Goal: Task Accomplishment & Management: Manage account settings

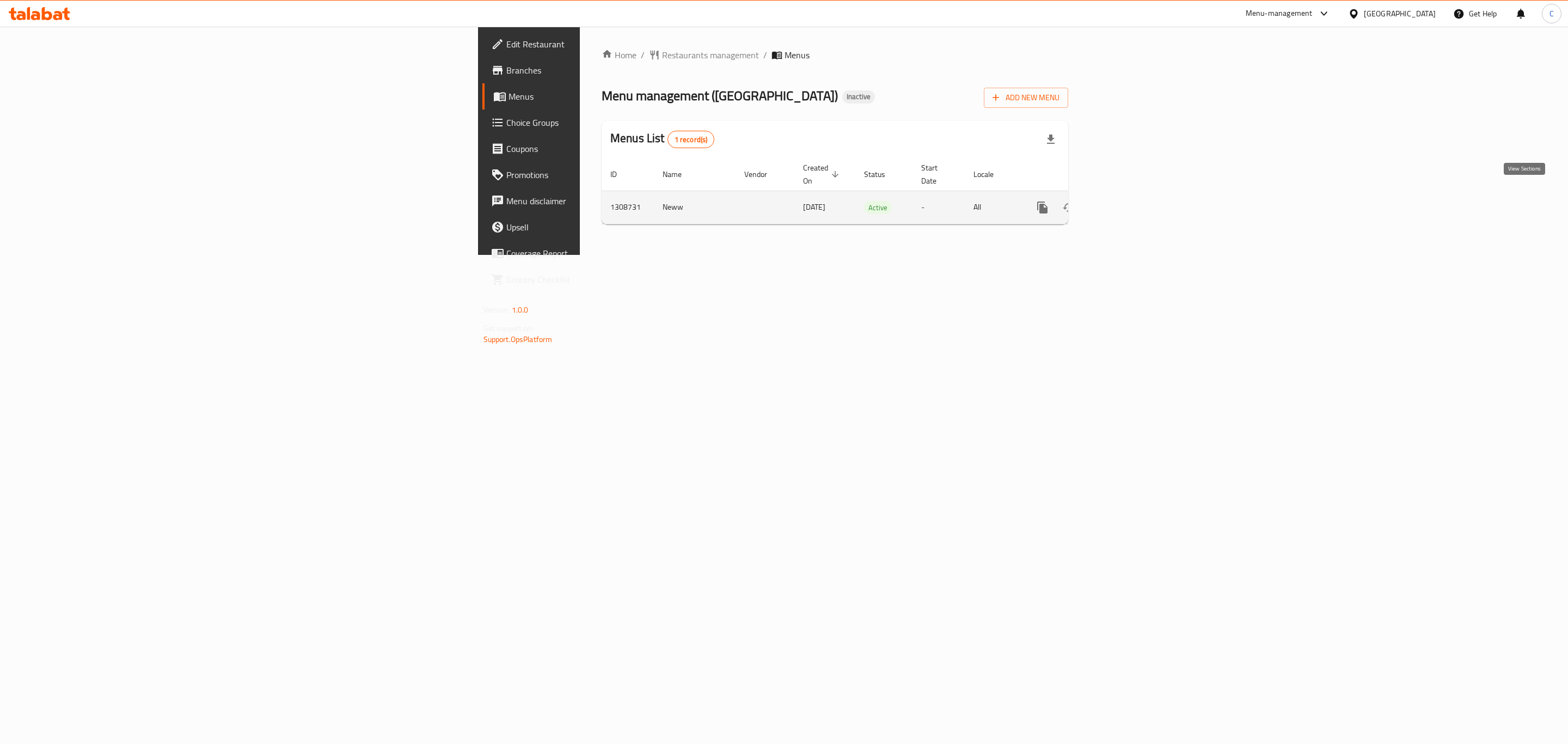
click at [1126, 203] on icon "enhanced table" at bounding box center [1121, 208] width 10 height 10
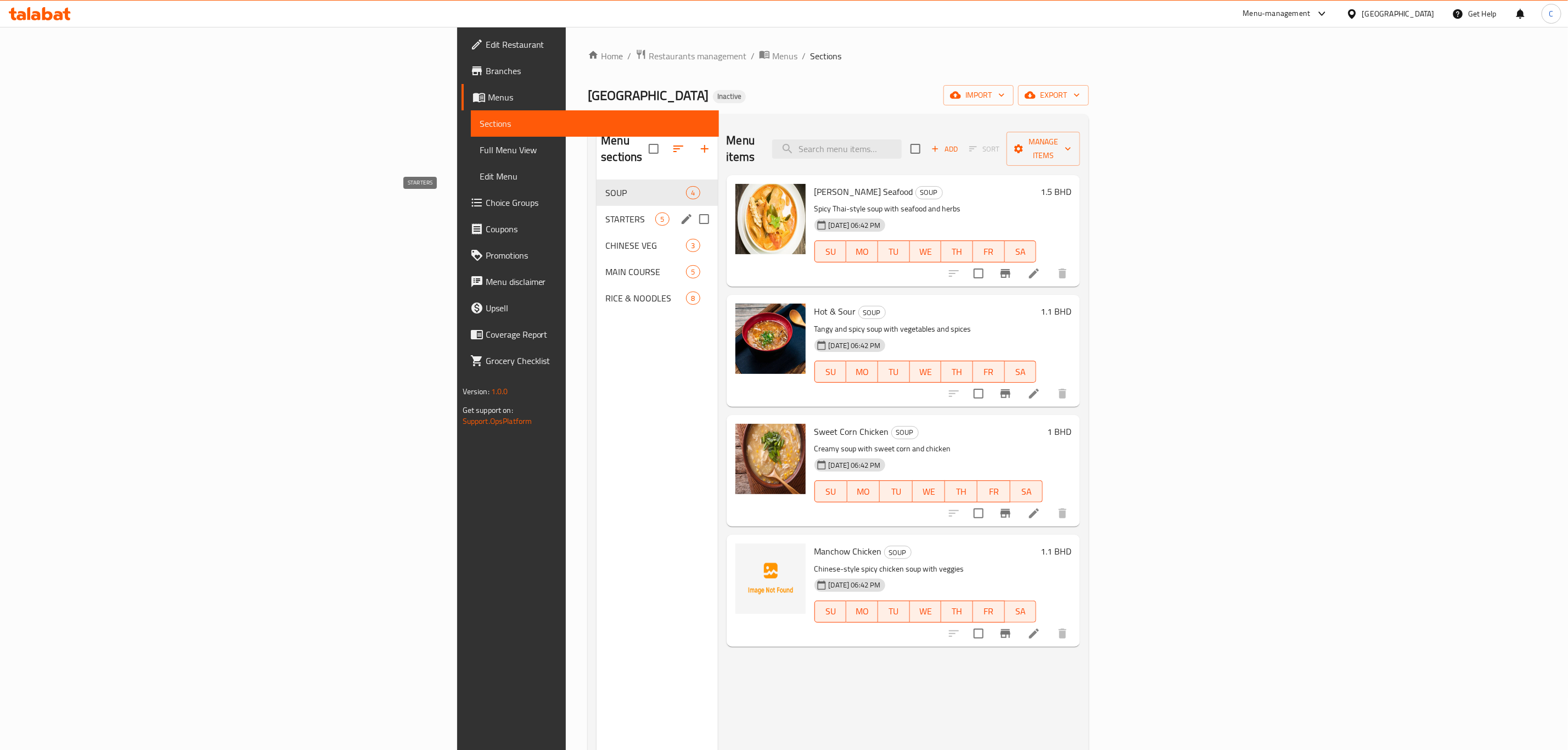
click at [606, 212] on span "STARTERS" at bounding box center [630, 218] width 50 height 13
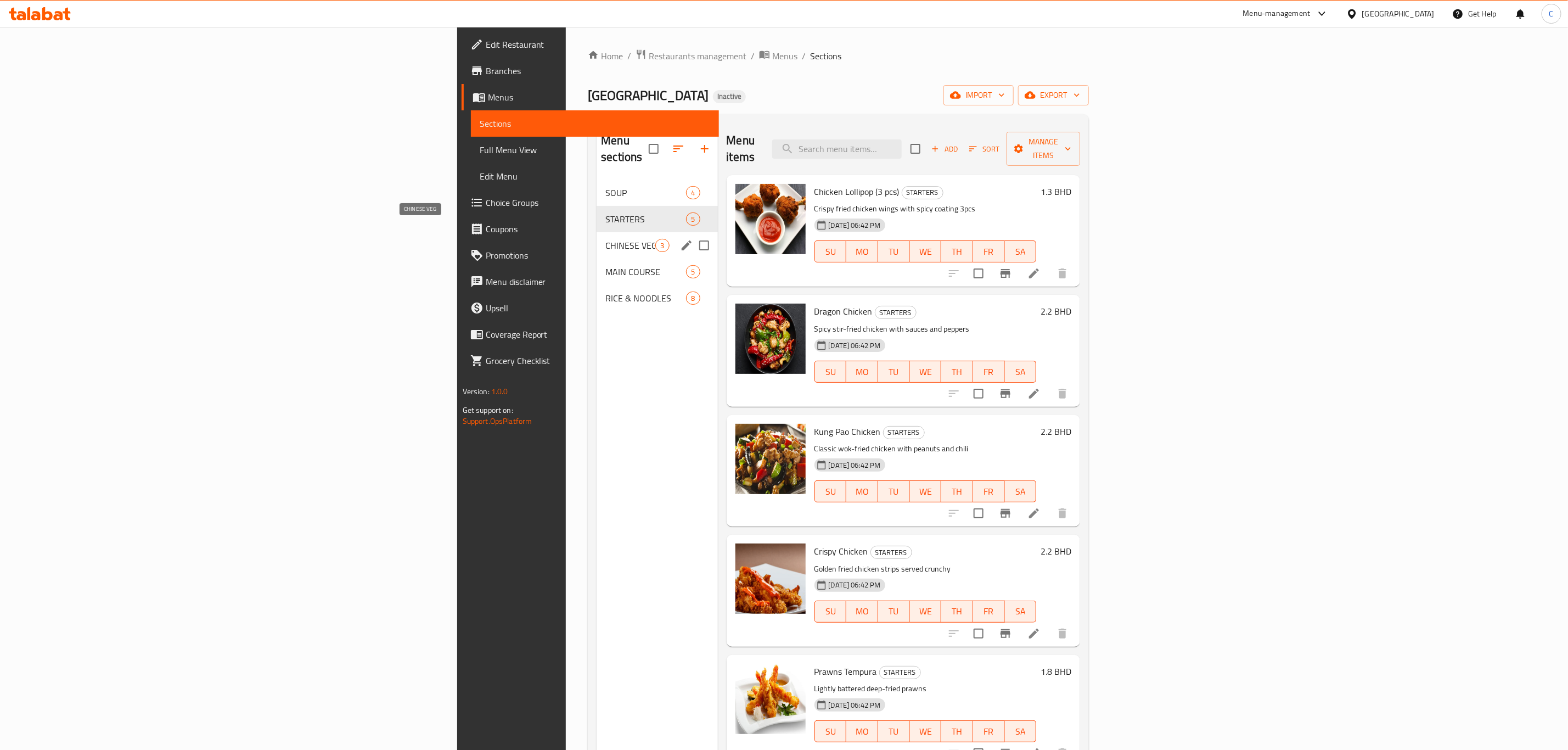
click at [606, 239] on span "CHINESE VEG" at bounding box center [630, 245] width 50 height 13
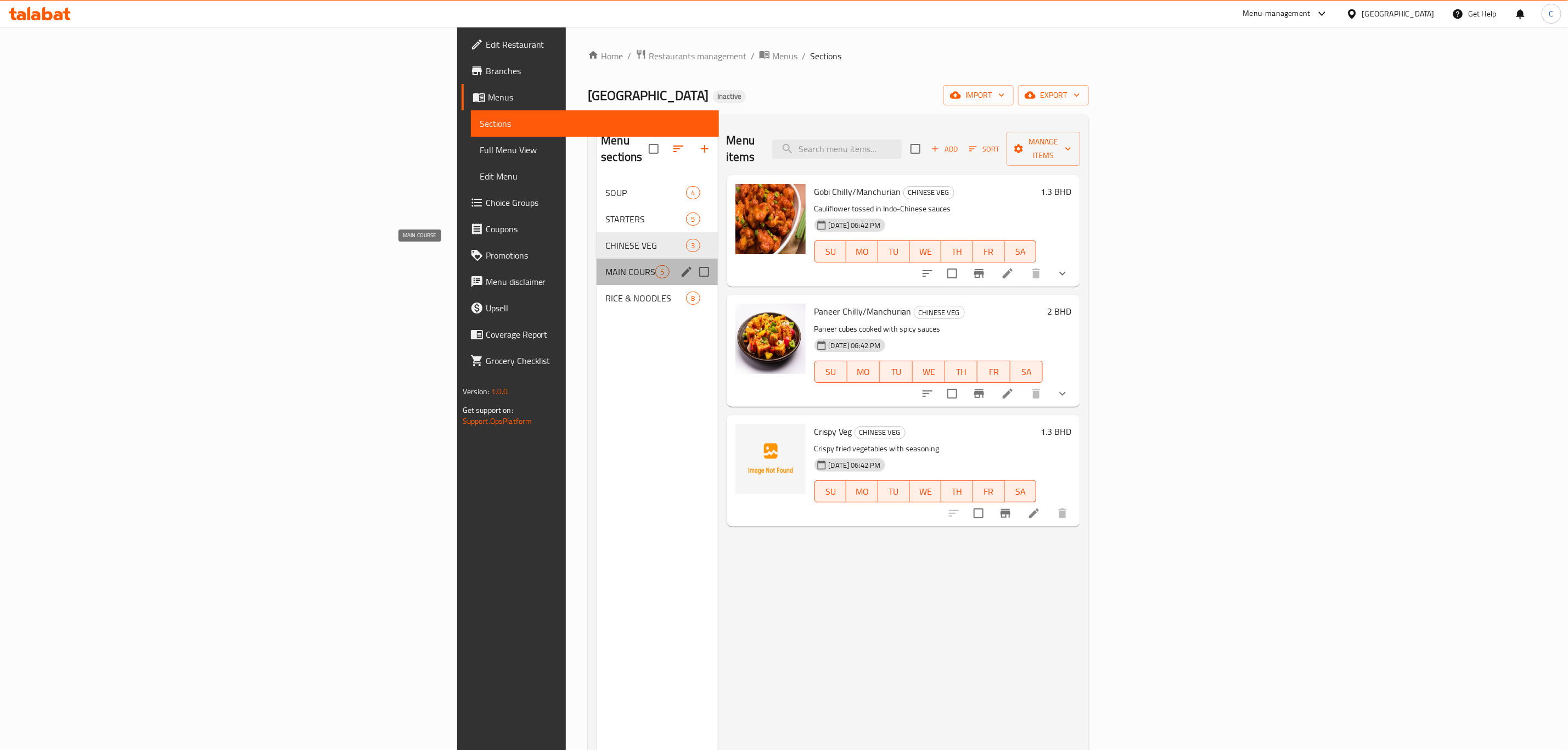
click at [606, 265] on span "MAIN COURSE" at bounding box center [630, 271] width 50 height 13
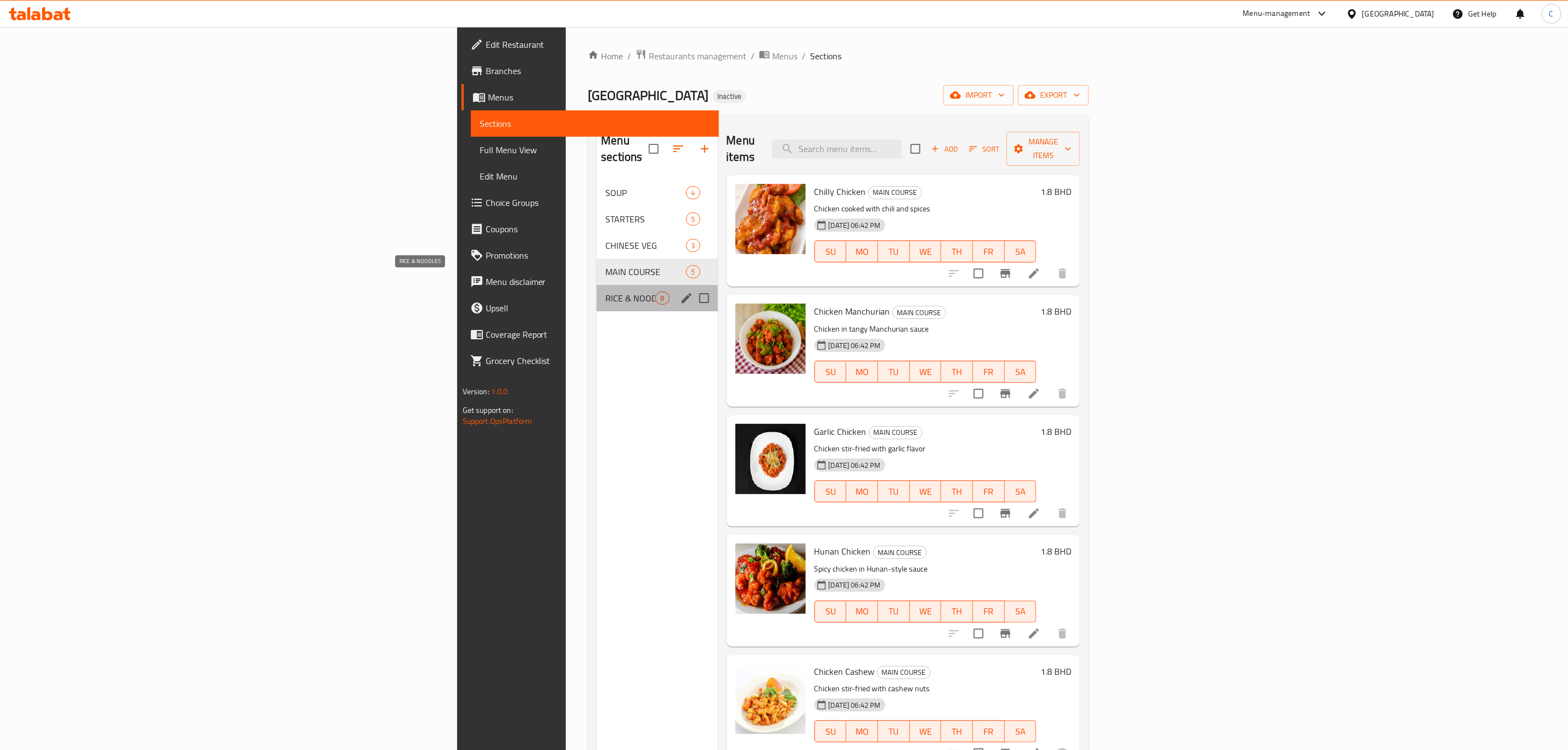
click at [606, 292] on span "RICE & NOODLES" at bounding box center [630, 298] width 50 height 13
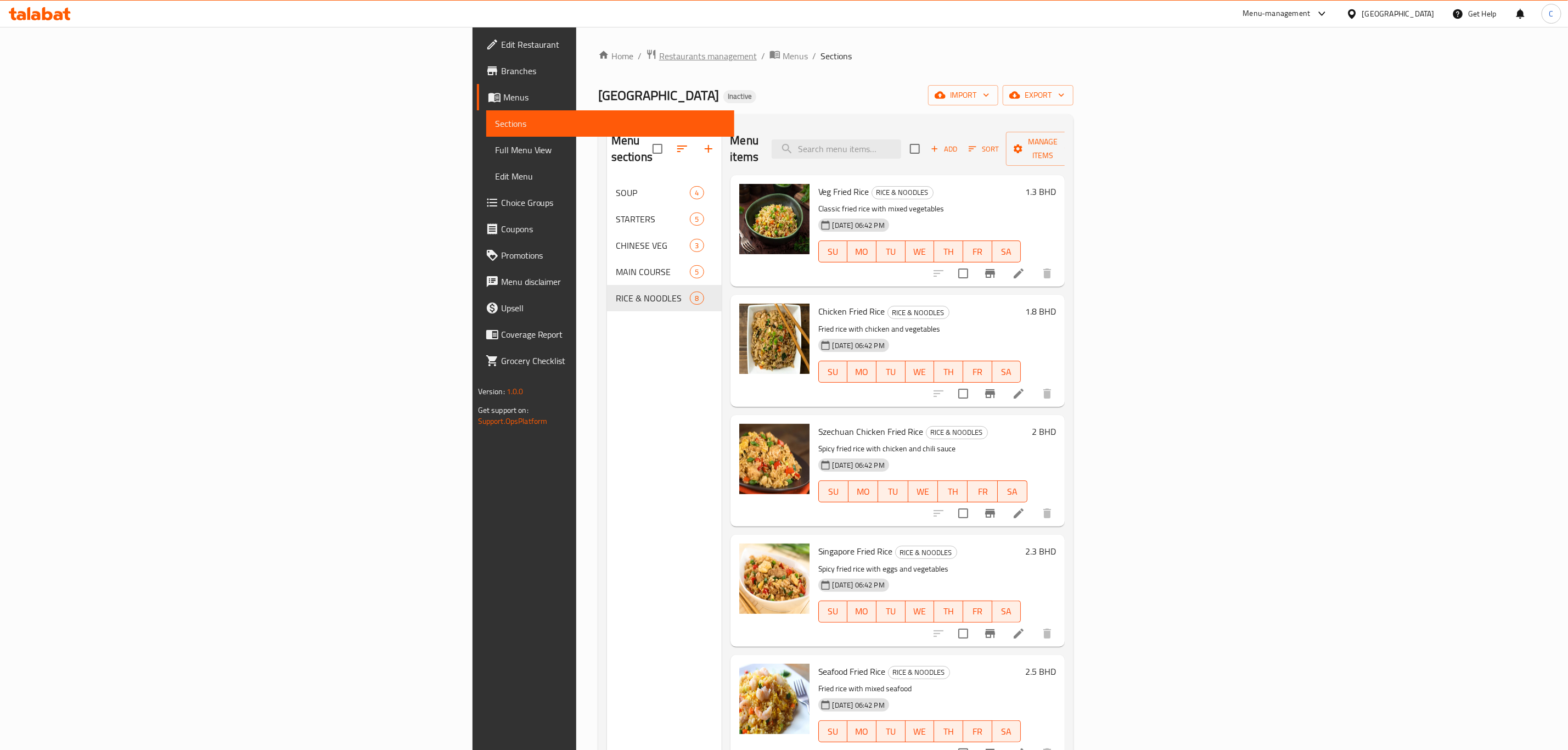
click at [659, 50] on span "Restaurants management" at bounding box center [708, 55] width 98 height 13
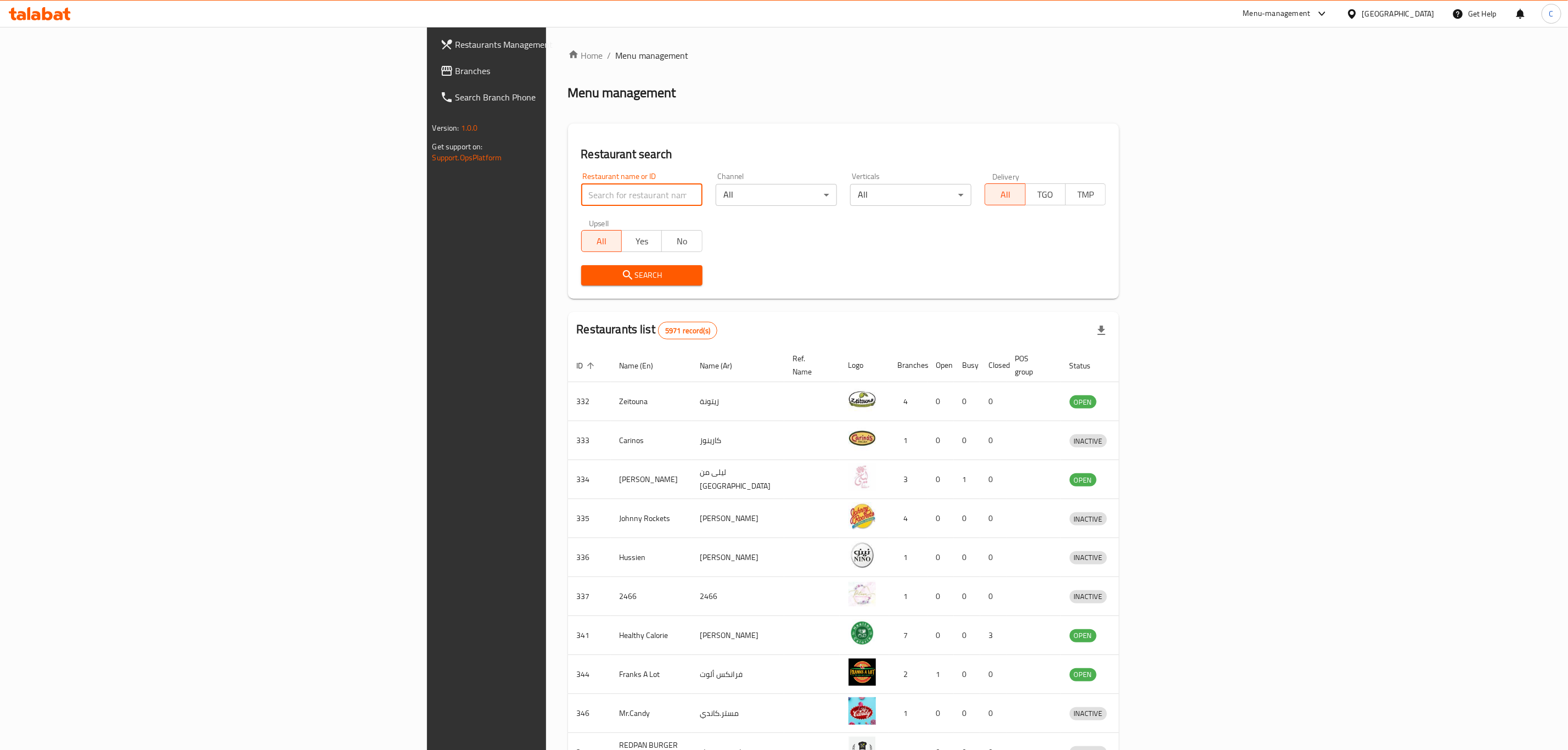
click at [581, 196] on input "search" at bounding box center [642, 195] width 122 height 22
click button "Search" at bounding box center [642, 275] width 122 height 20
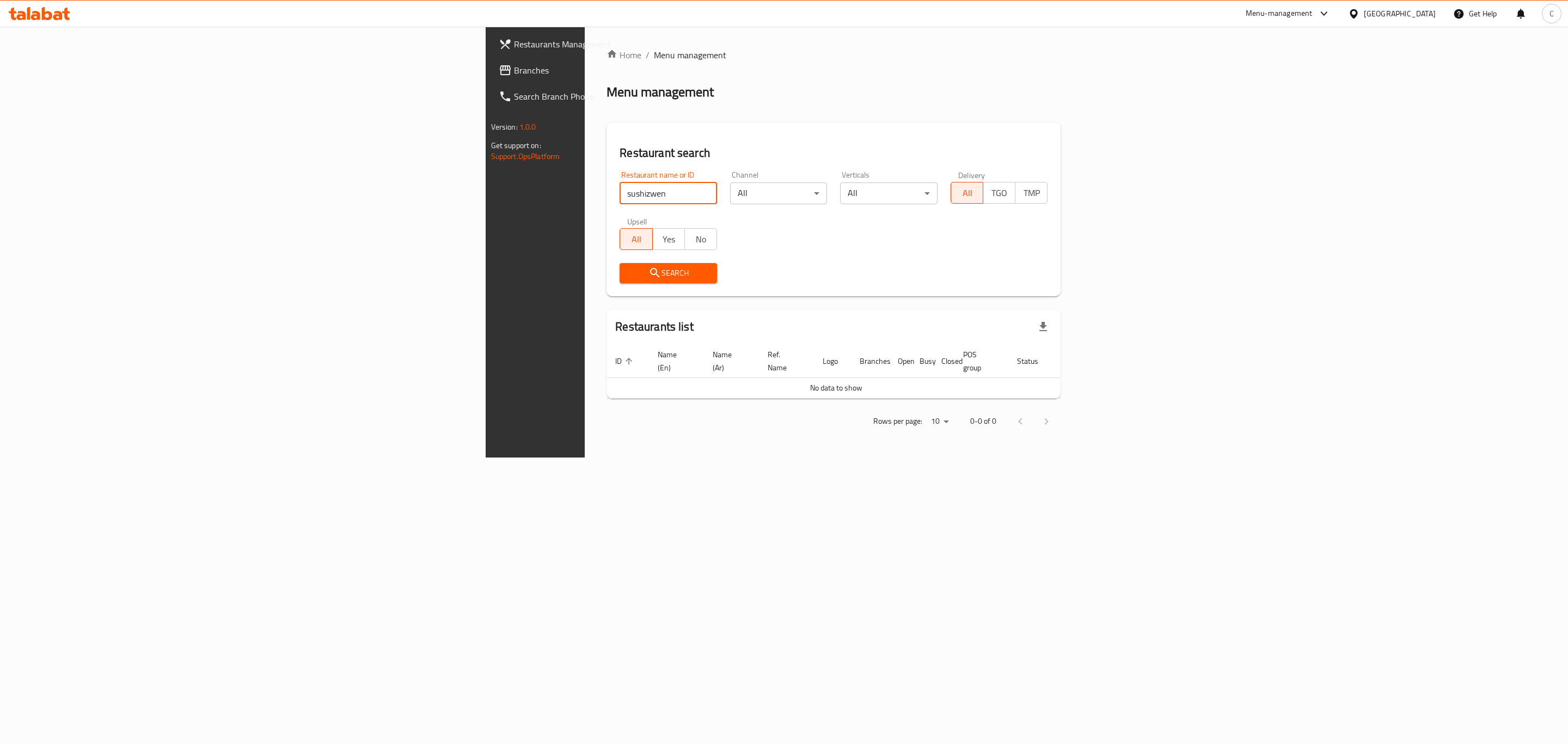
click button "Search" at bounding box center [668, 273] width 97 height 20
type input "sushizen"
click button "Search" at bounding box center [668, 273] width 97 height 20
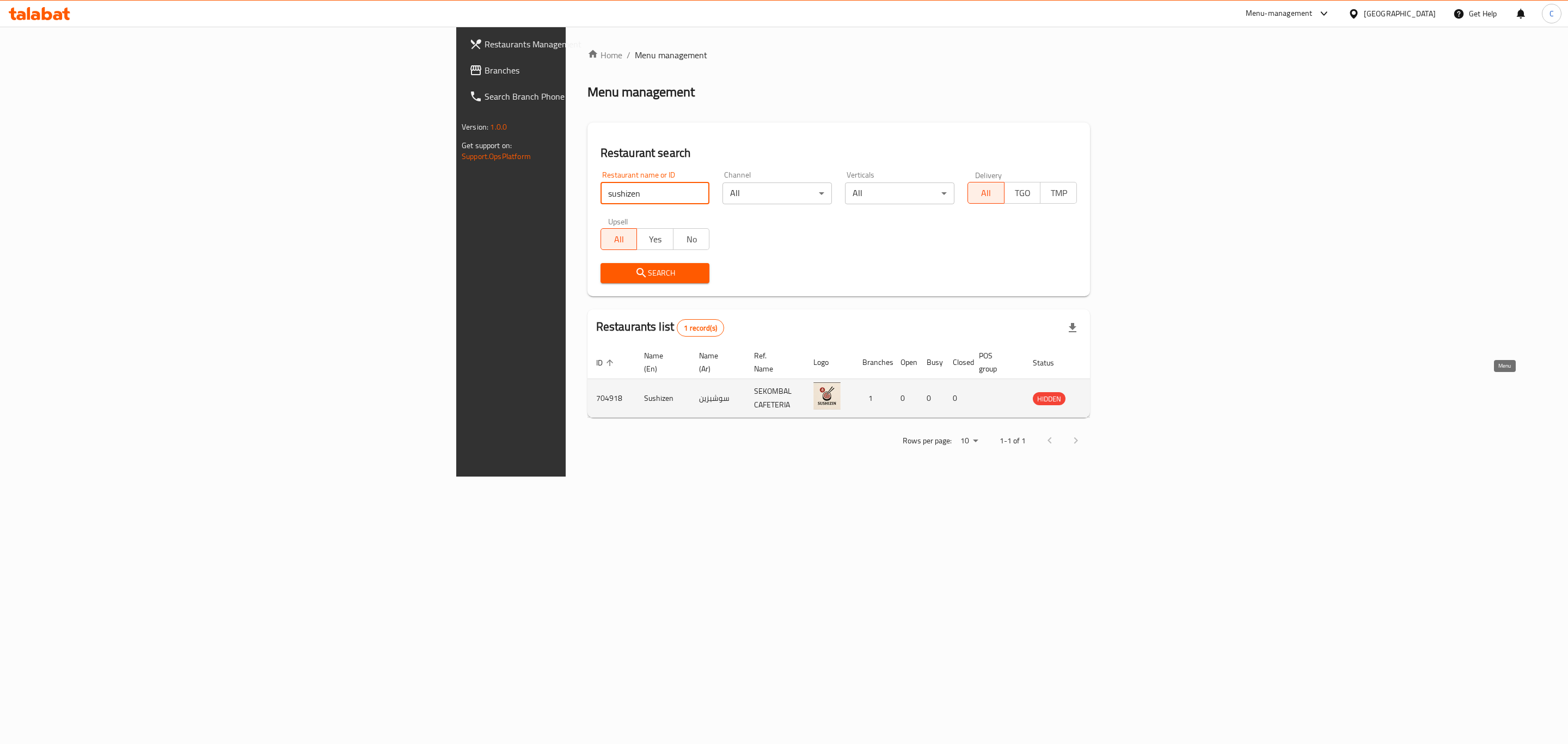
click at [1110, 391] on link "enhanced table" at bounding box center [1100, 398] width 20 height 13
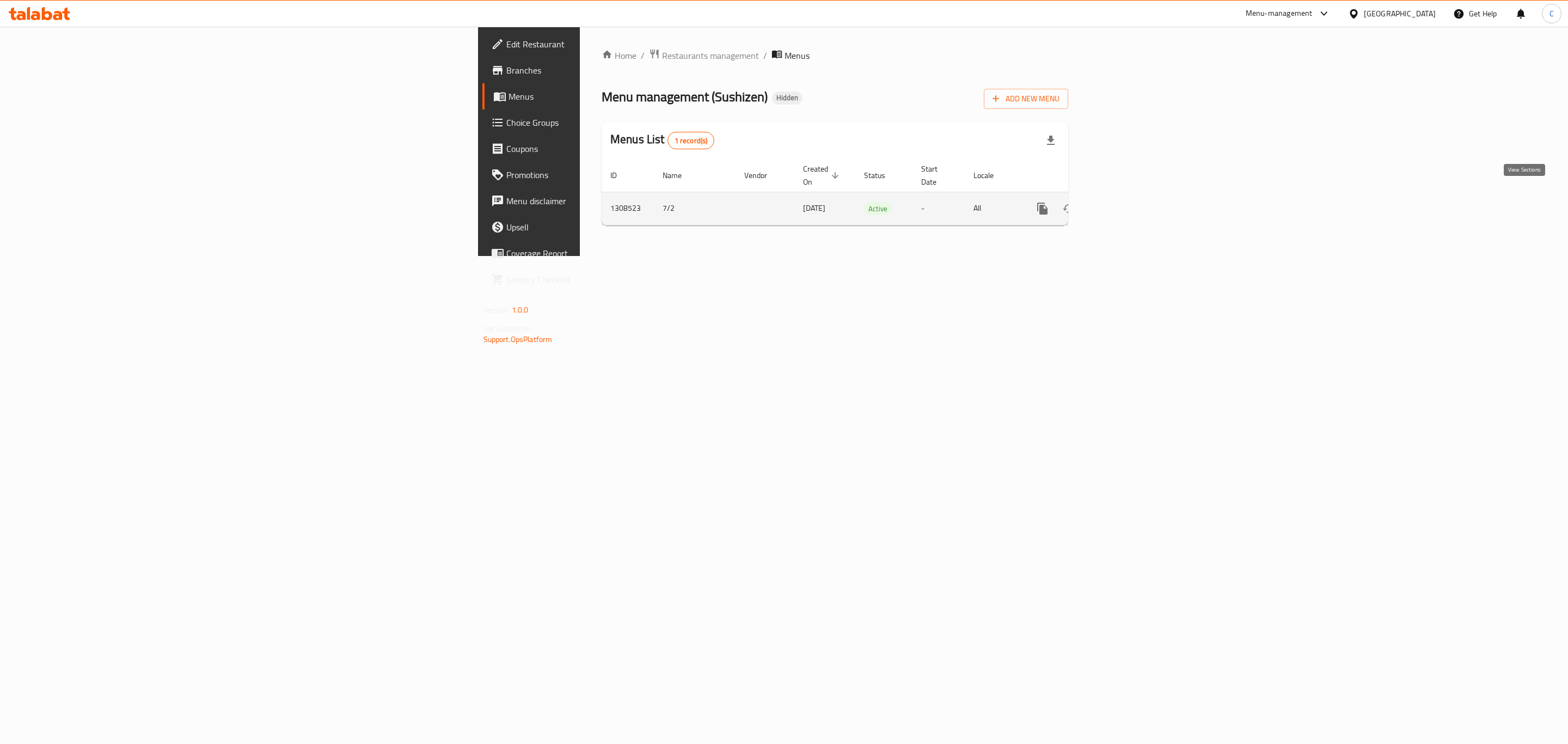
click at [1126, 204] on icon "enhanced table" at bounding box center [1121, 209] width 10 height 10
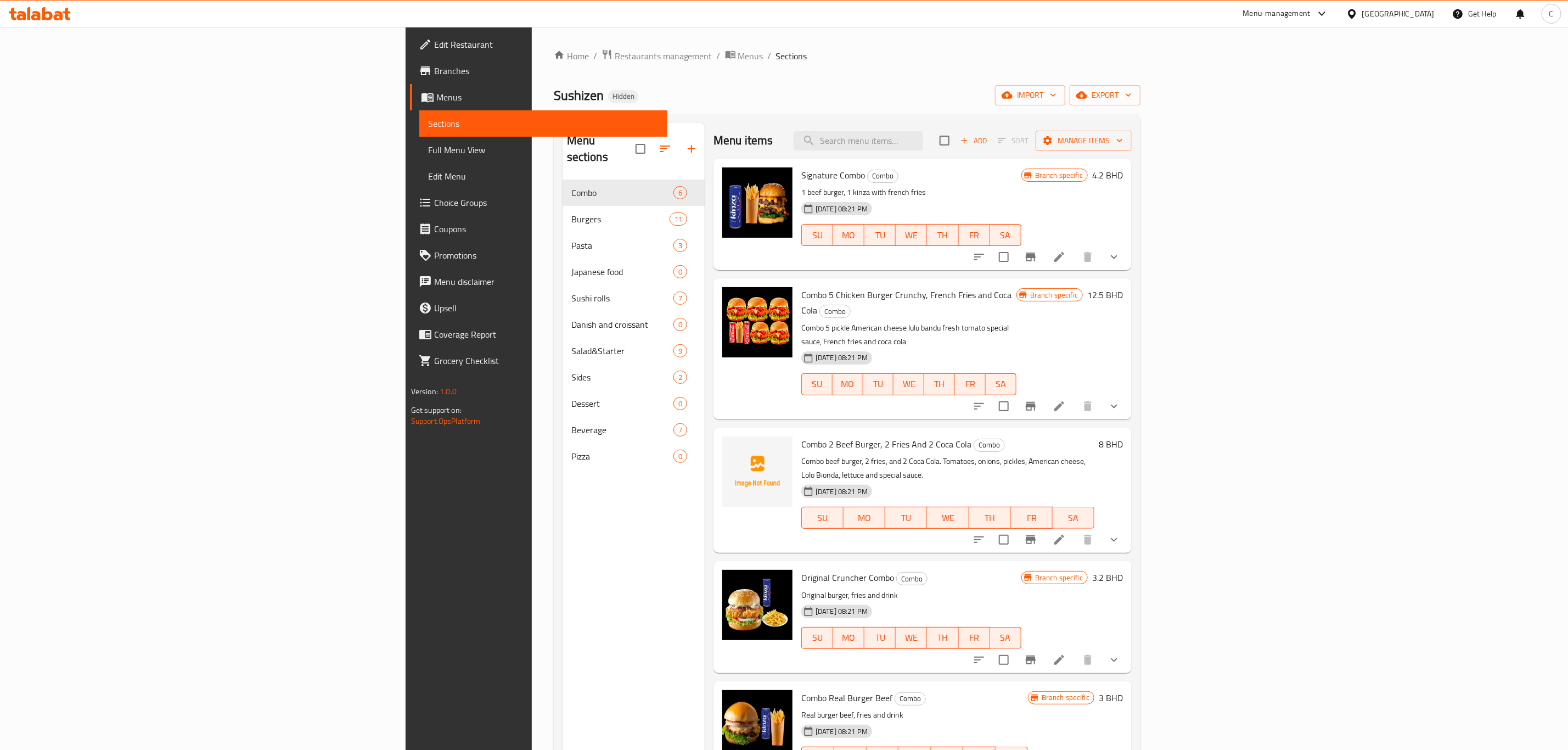
click at [436, 96] on span "Menus" at bounding box center [547, 97] width 222 height 13
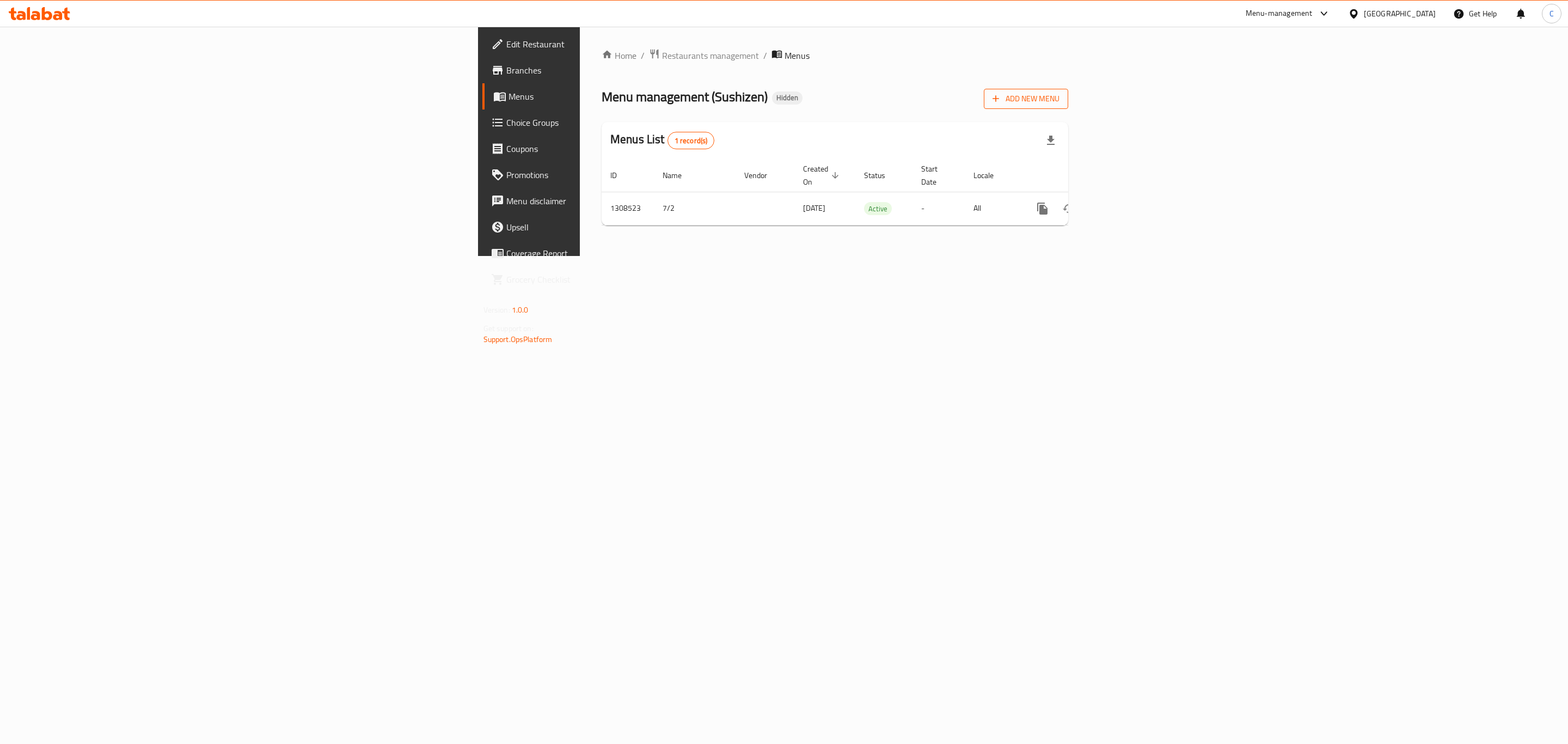
click at [1060, 103] on span "Add New Menu" at bounding box center [1026, 99] width 67 height 13
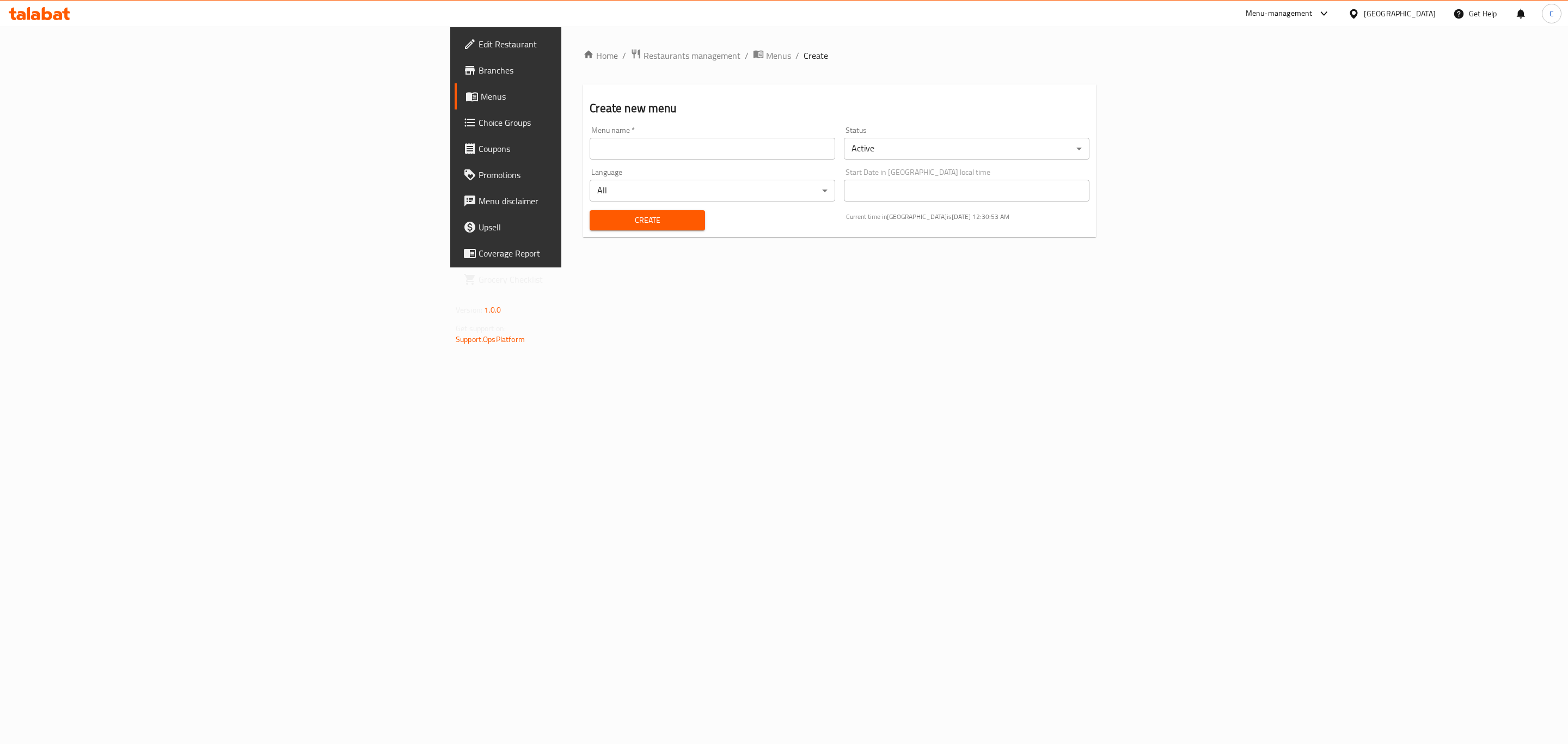
click at [590, 147] on input "text" at bounding box center [712, 149] width 245 height 22
type input "new"
click at [590, 212] on button "Create" at bounding box center [647, 220] width 115 height 20
click at [766, 56] on span "Menus" at bounding box center [778, 55] width 25 height 13
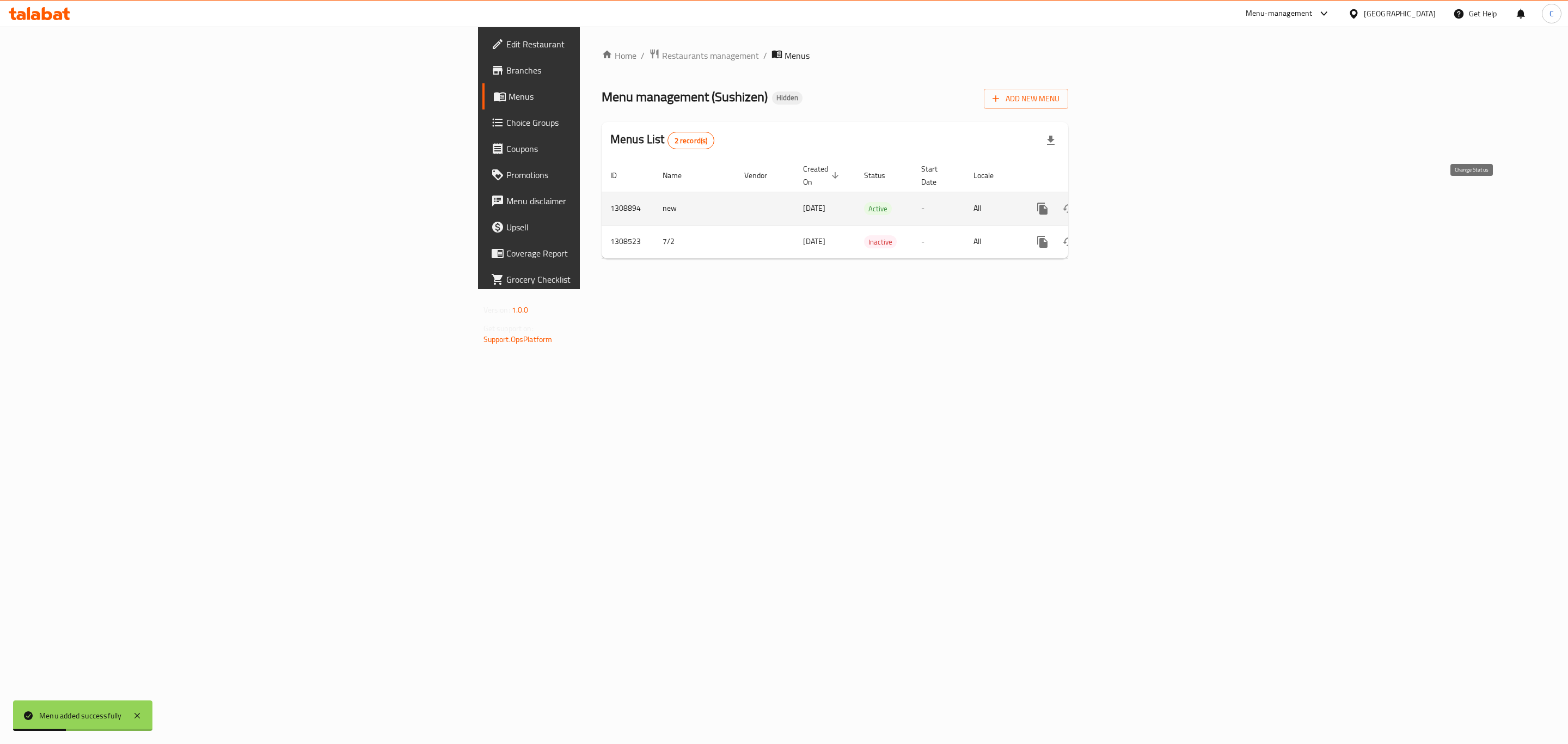
click at [1076, 202] on icon "enhanced table" at bounding box center [1068, 208] width 13 height 13
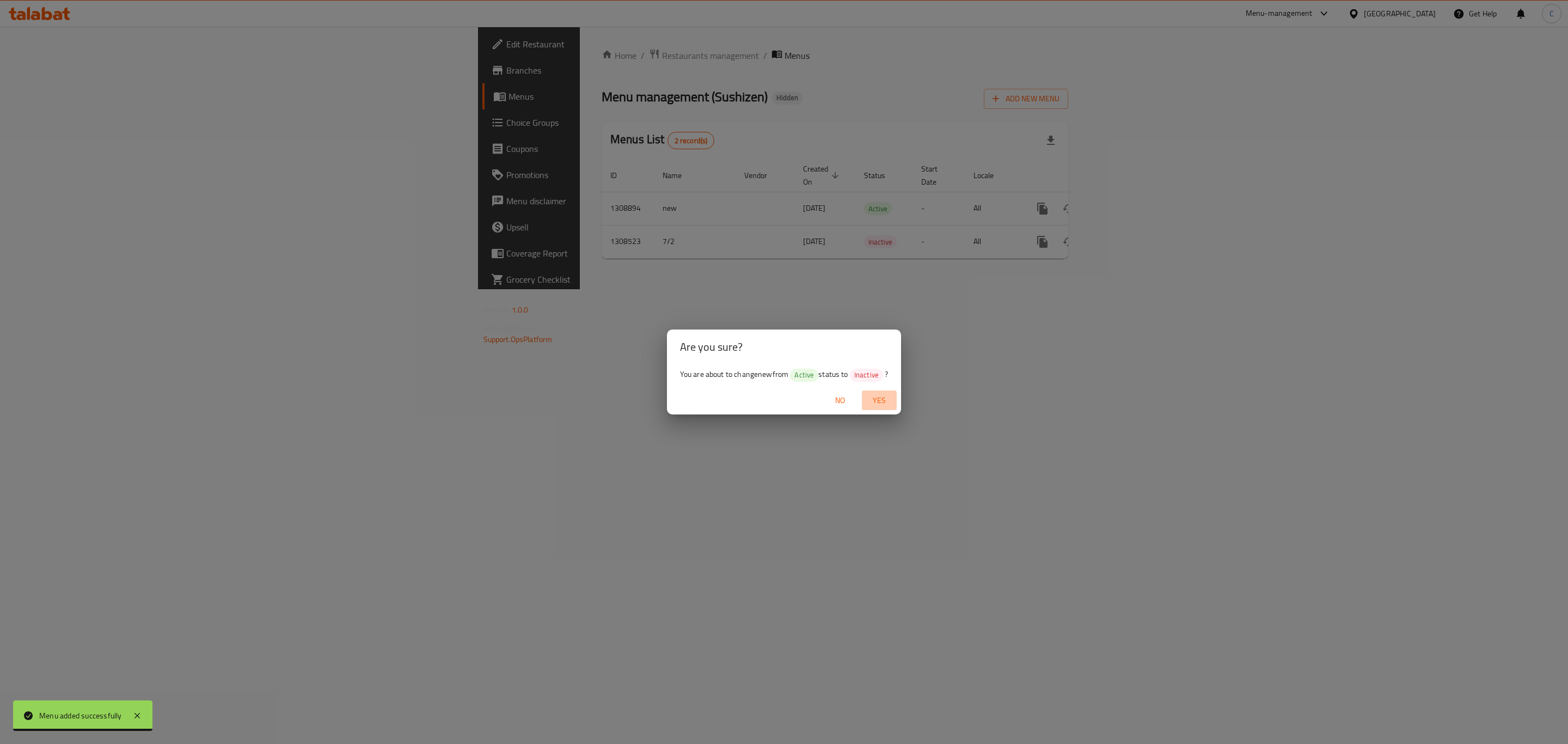
click at [872, 395] on span "Yes" at bounding box center [879, 401] width 26 height 13
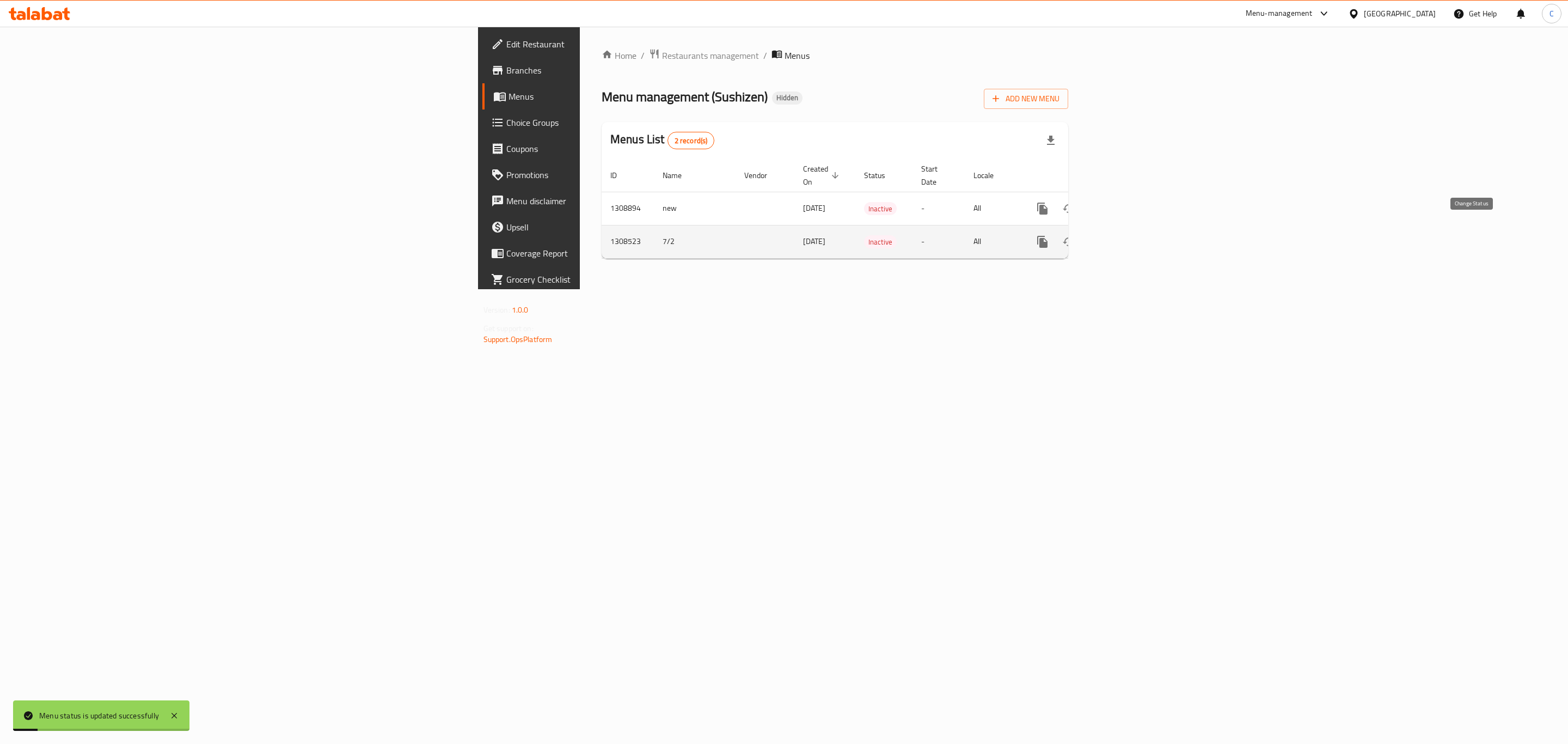
click at [1082, 231] on button "enhanced table" at bounding box center [1068, 242] width 26 height 26
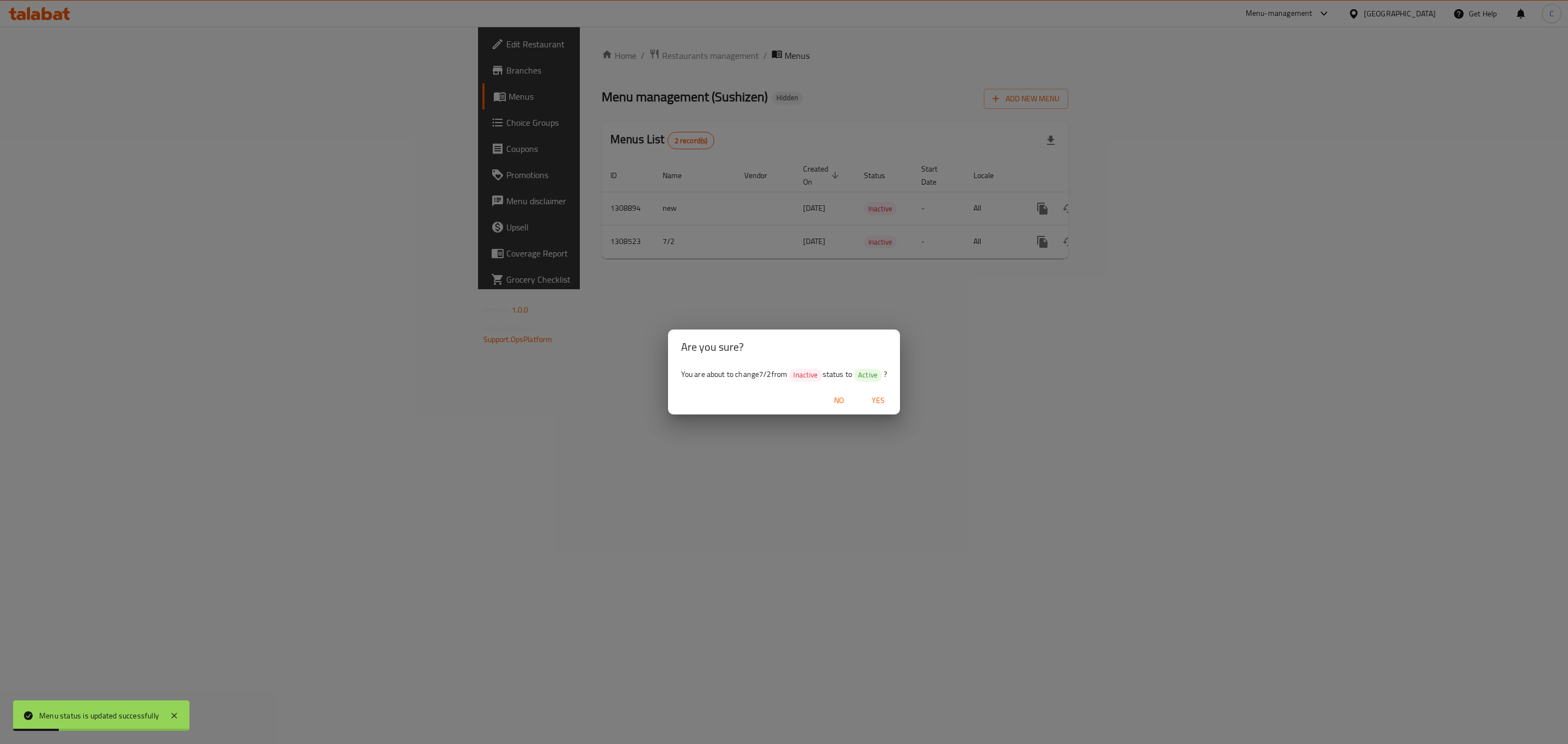
click at [875, 395] on span "Yes" at bounding box center [878, 401] width 26 height 13
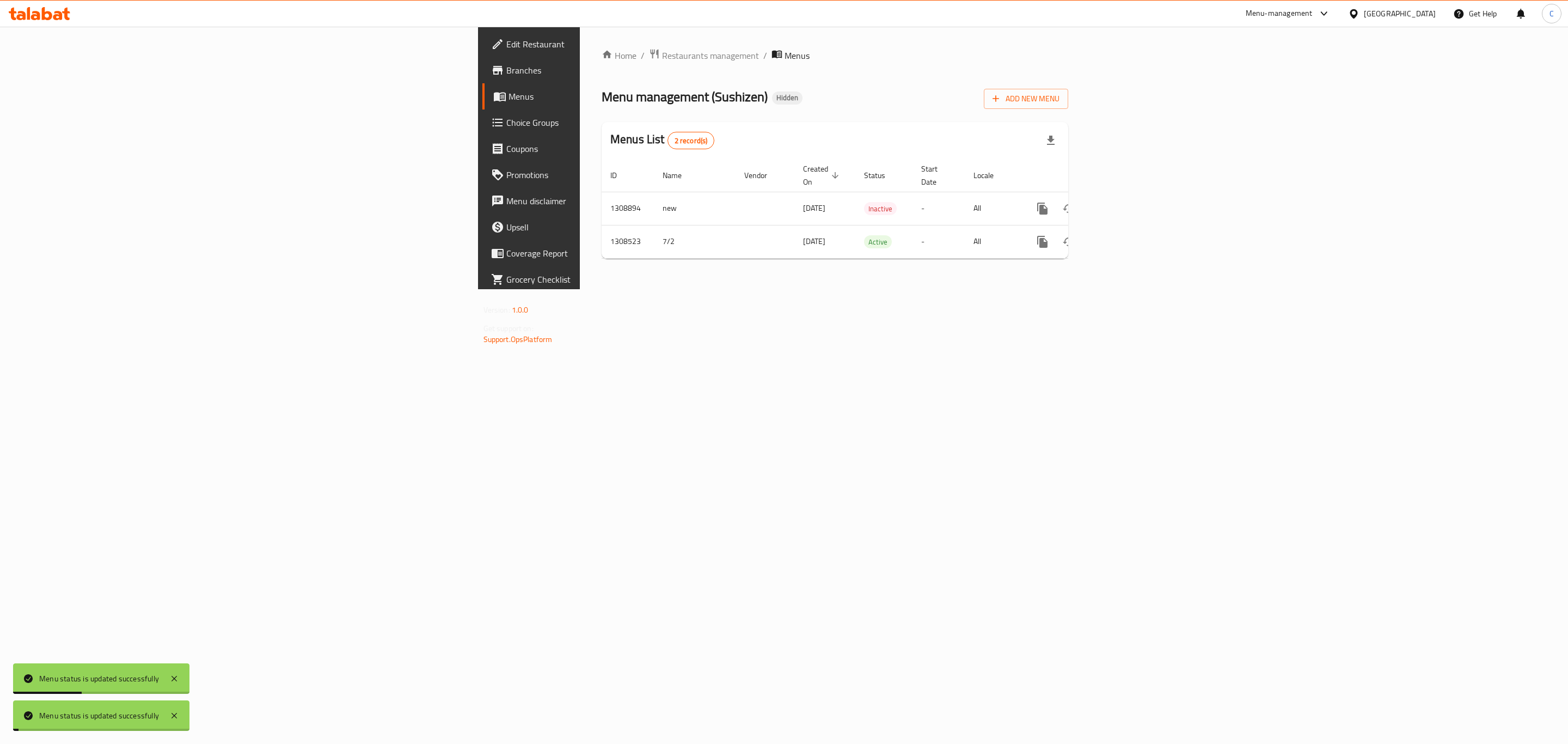
click at [580, 289] on div "Home / Restaurants management / Menus Menu management ( Sushizen ) Hidden Add N…" at bounding box center [835, 158] width 510 height 262
click at [662, 51] on span "Restaurants management" at bounding box center [710, 55] width 97 height 13
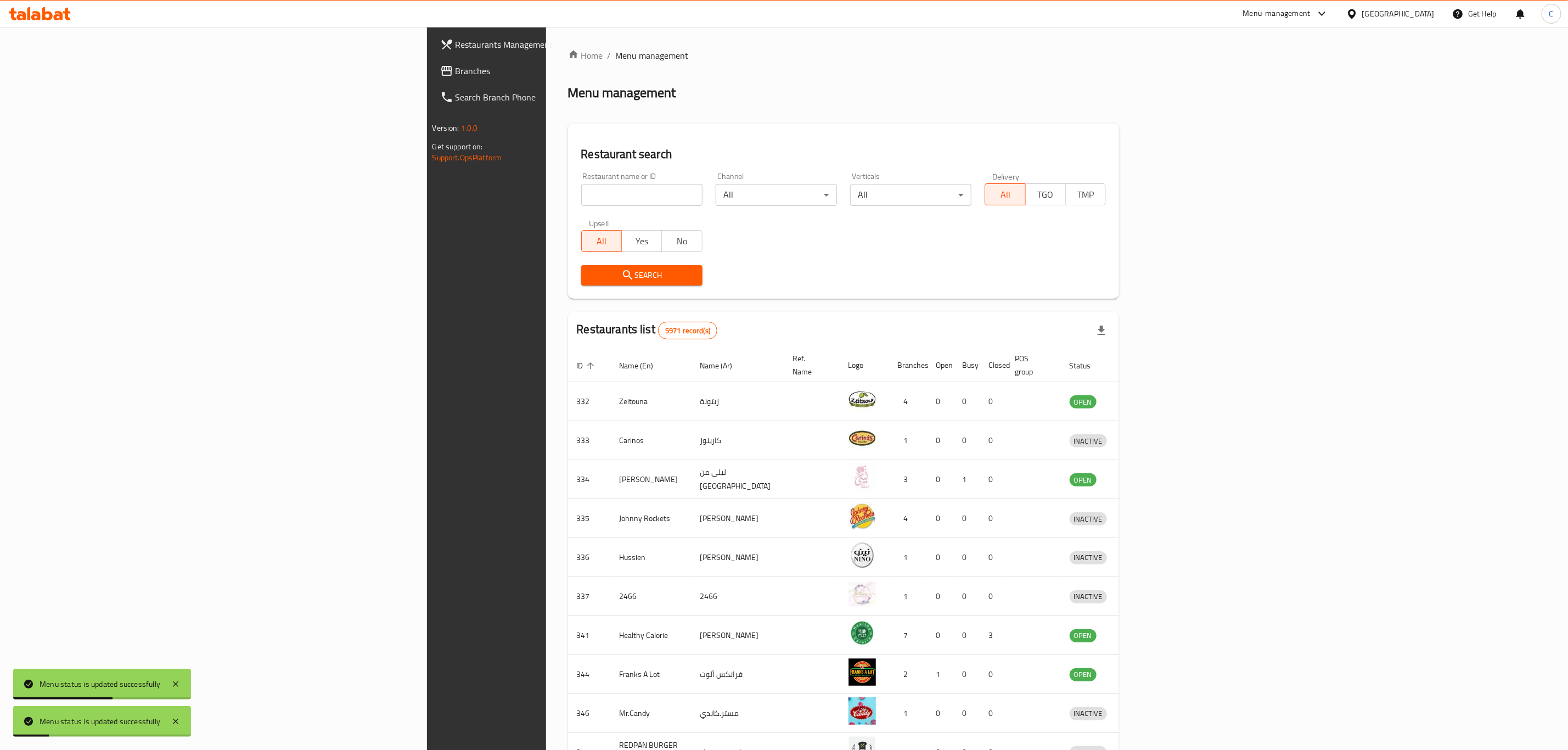
click at [581, 187] on input "search" at bounding box center [642, 195] width 122 height 22
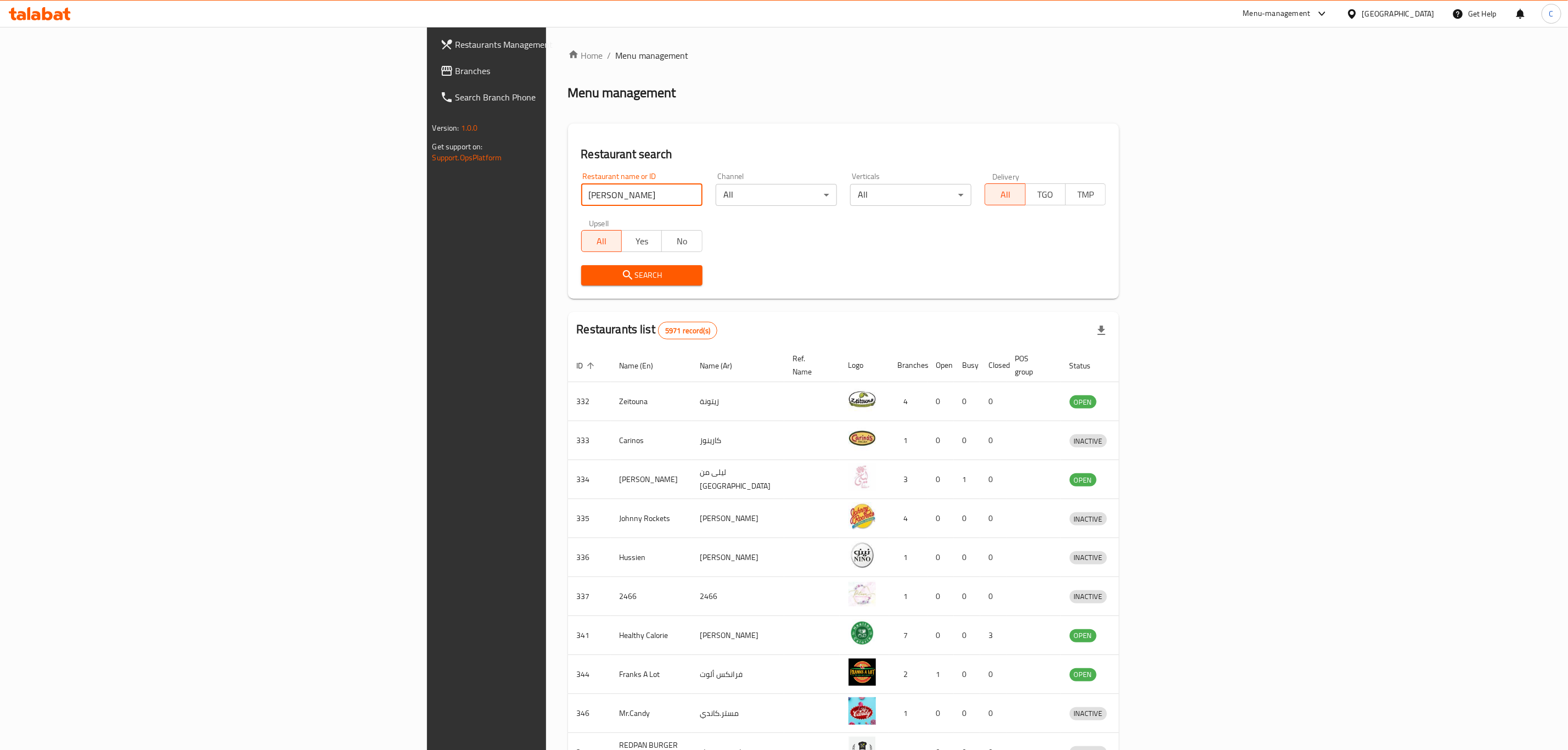
type input "[PERSON_NAME]"
click button "Search" at bounding box center [642, 275] width 122 height 20
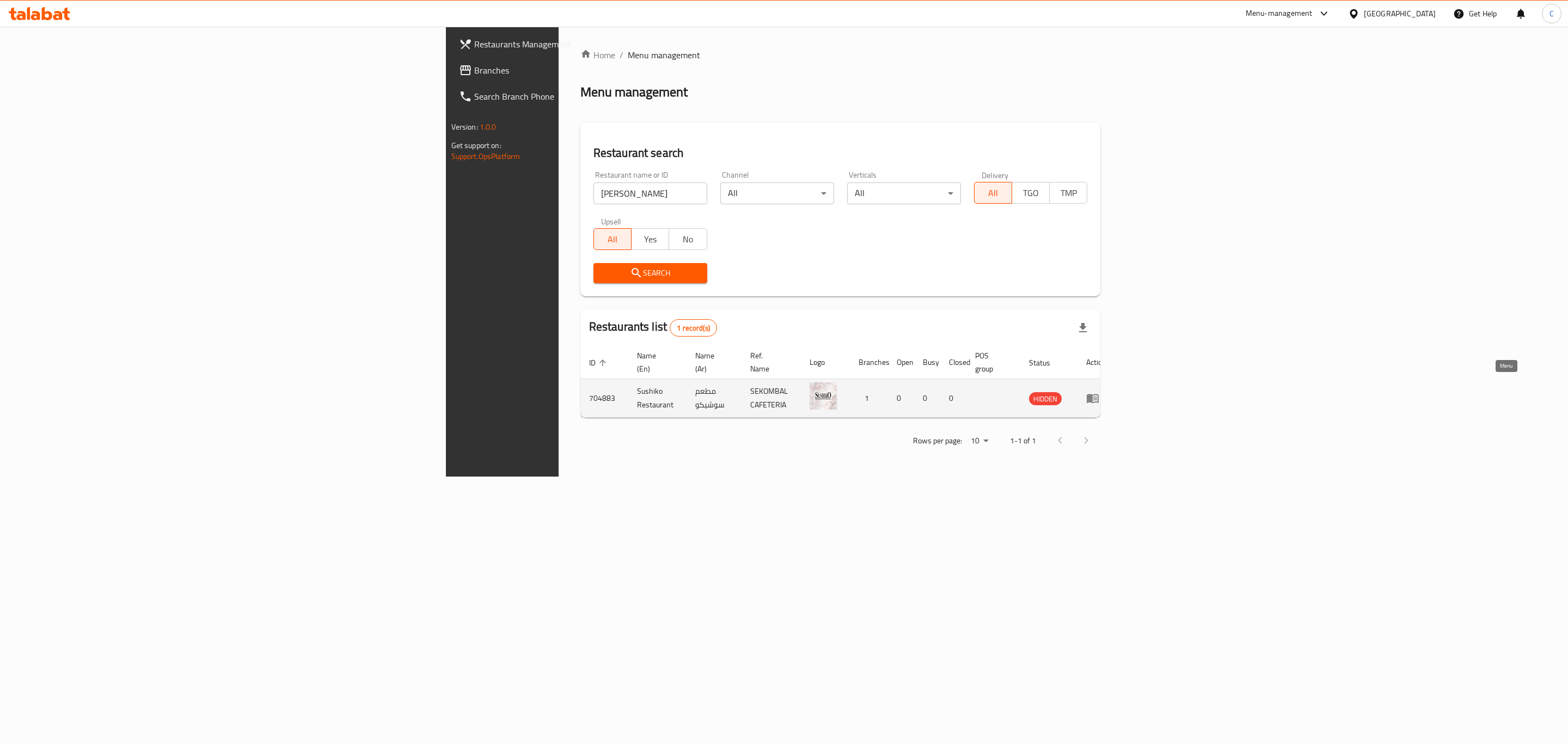
click at [1107, 391] on link "enhanced table" at bounding box center [1096, 398] width 20 height 13
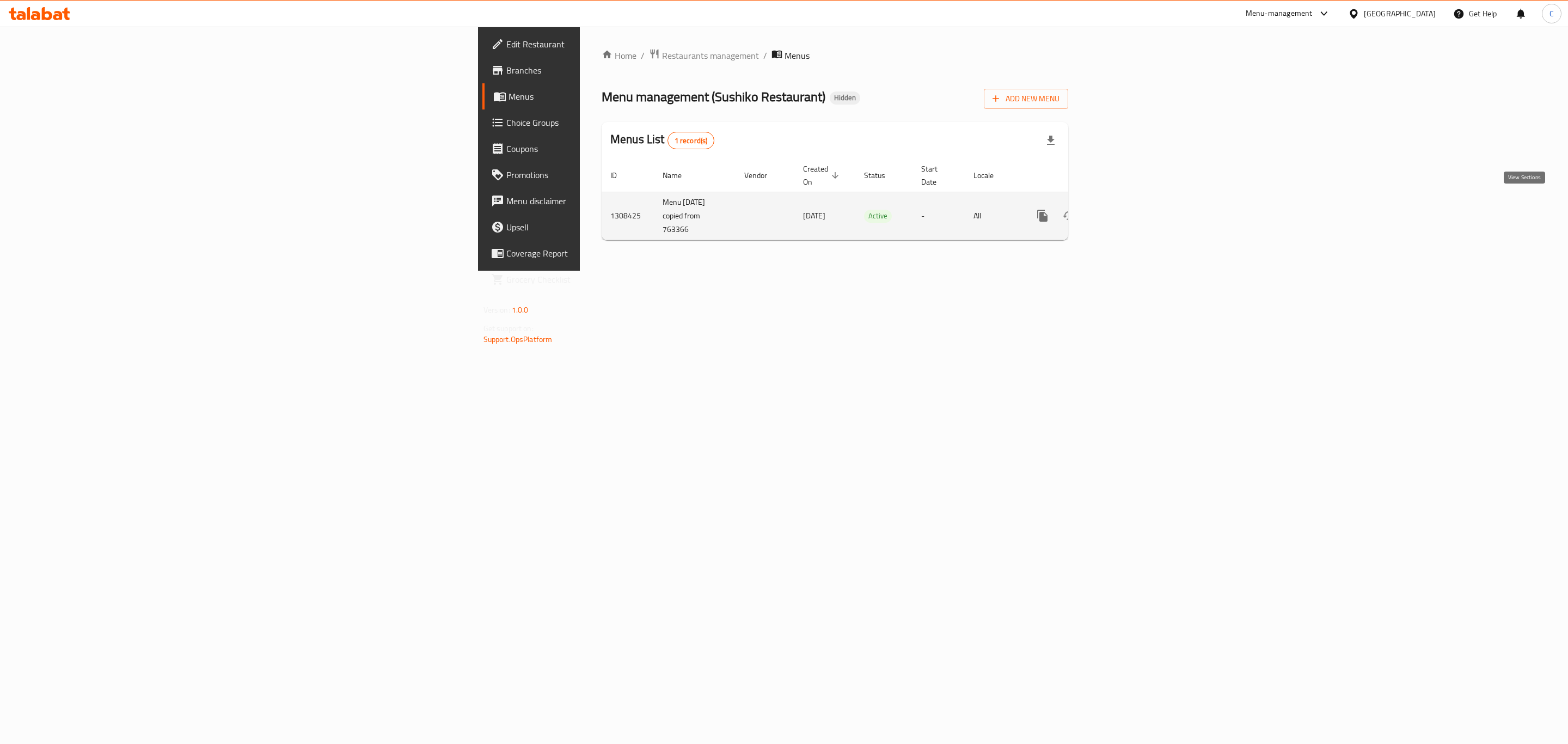
click at [1134, 205] on link "enhanced table" at bounding box center [1121, 216] width 26 height 26
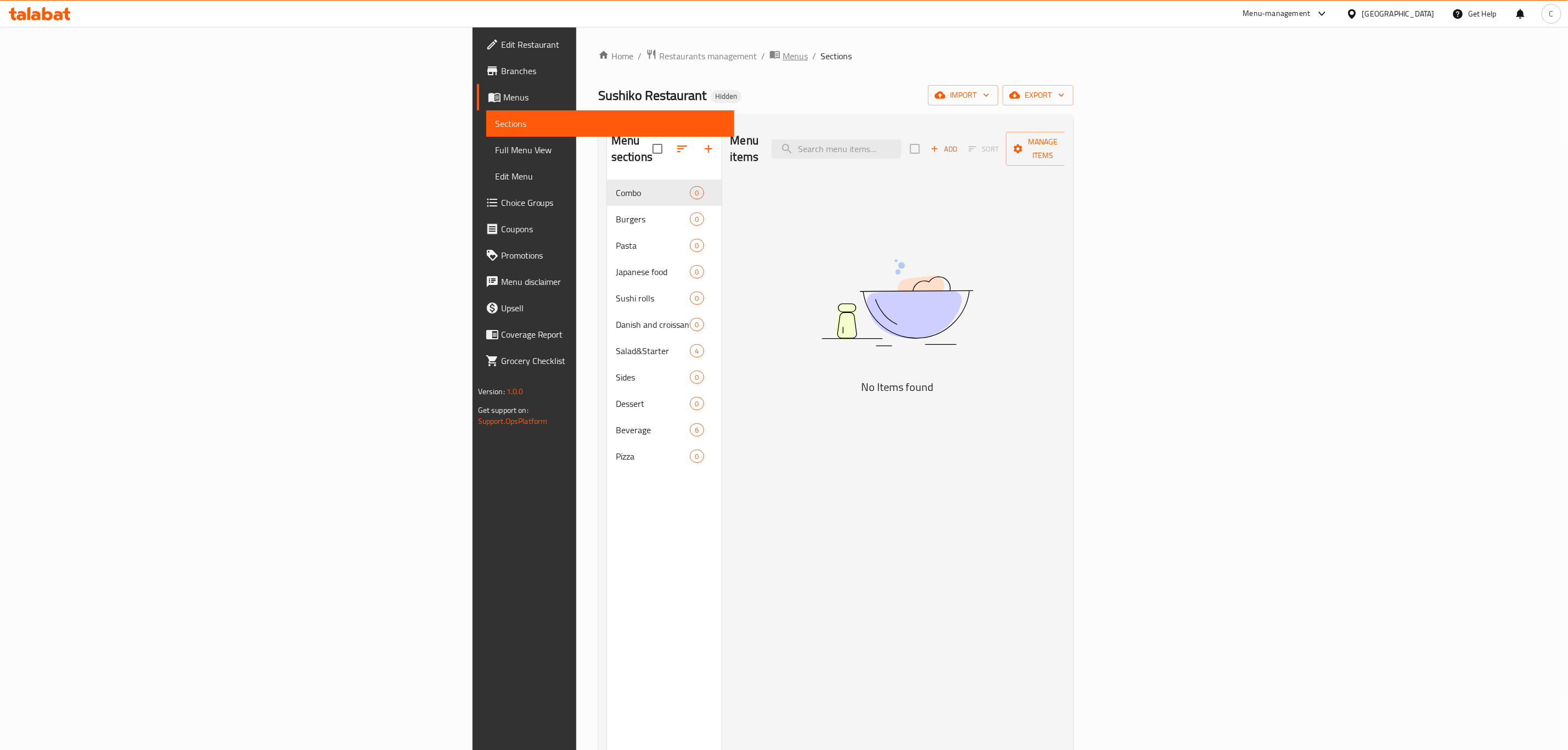
click at [782, 55] on span "Menus" at bounding box center [795, 55] width 25 height 13
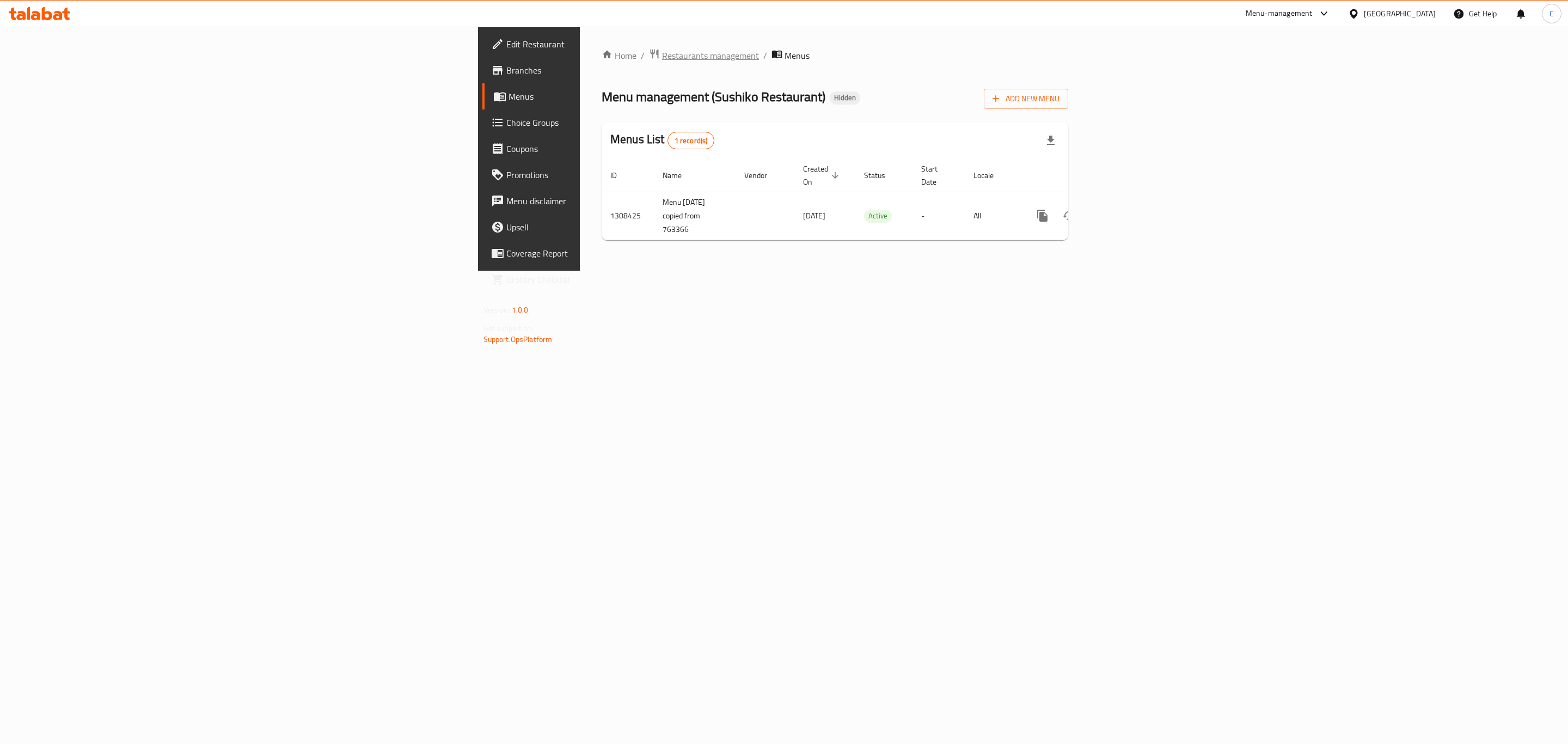
click at [662, 56] on span "Restaurants management" at bounding box center [710, 55] width 97 height 13
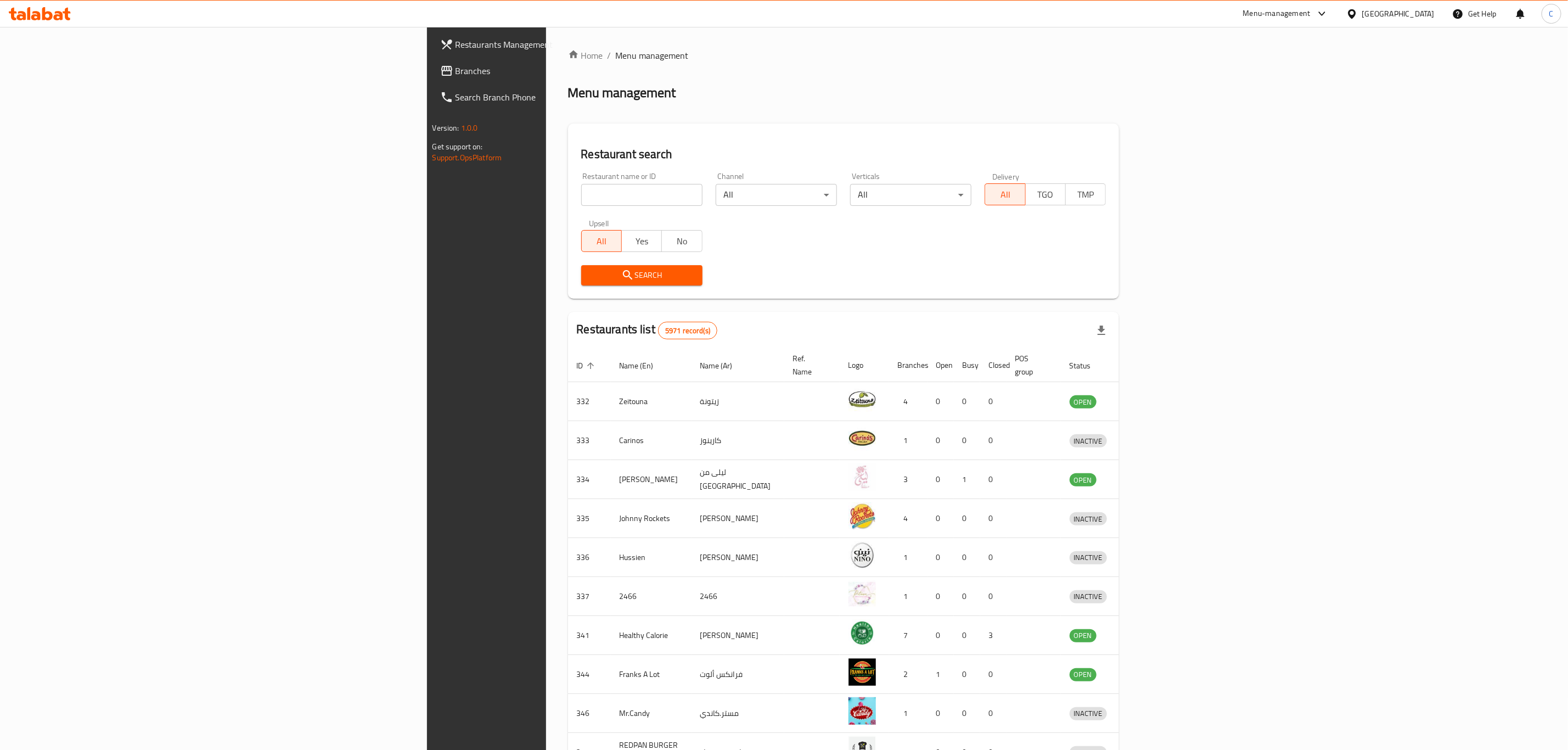
click at [581, 187] on input "search" at bounding box center [642, 195] width 122 height 22
